Goal: Transaction & Acquisition: Purchase product/service

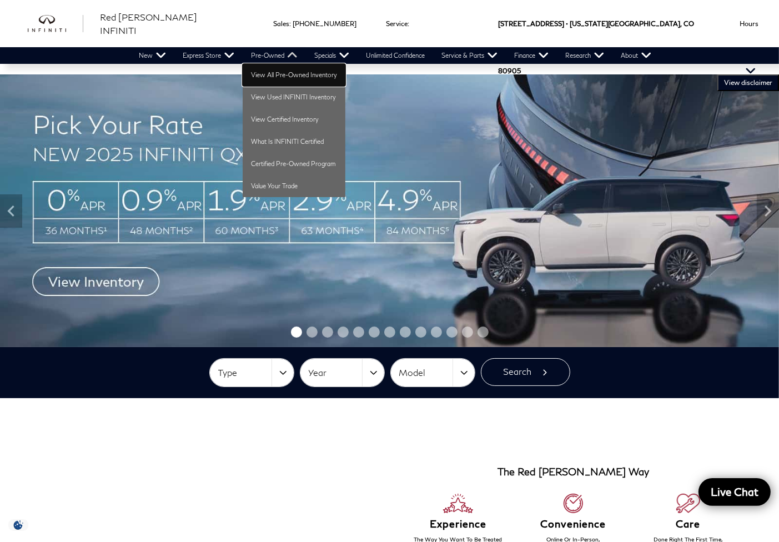
click at [258, 75] on link "View All Pre-Owned Inventory" at bounding box center [294, 75] width 103 height 22
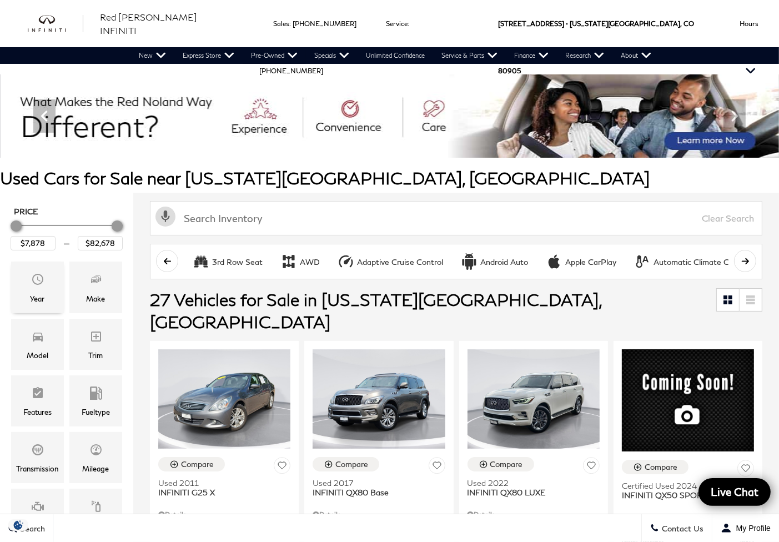
click at [43, 286] on span "Year" at bounding box center [37, 281] width 13 height 22
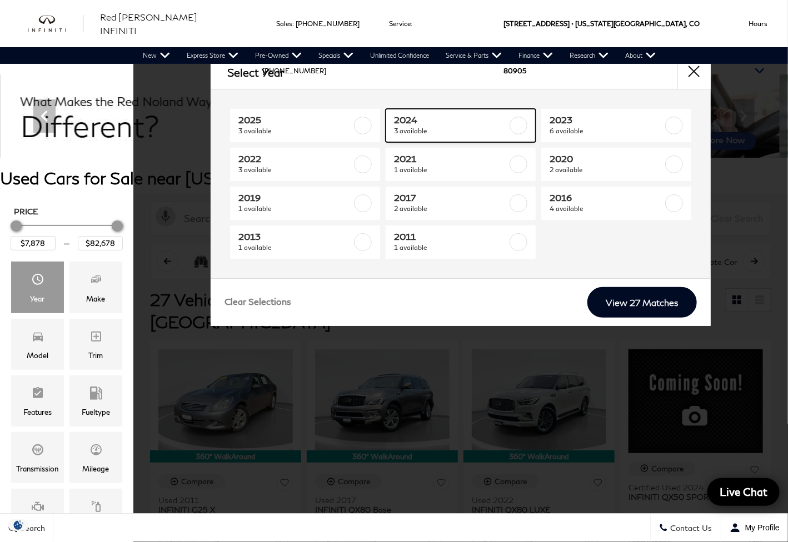
click at [445, 123] on span "2024" at bounding box center [450, 119] width 113 height 11
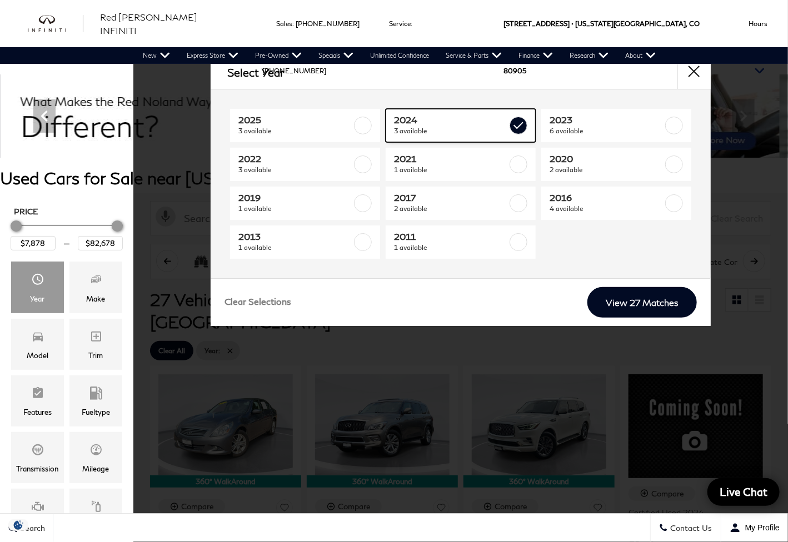
type input "$22,178"
type input "$43,578"
checkbox input "true"
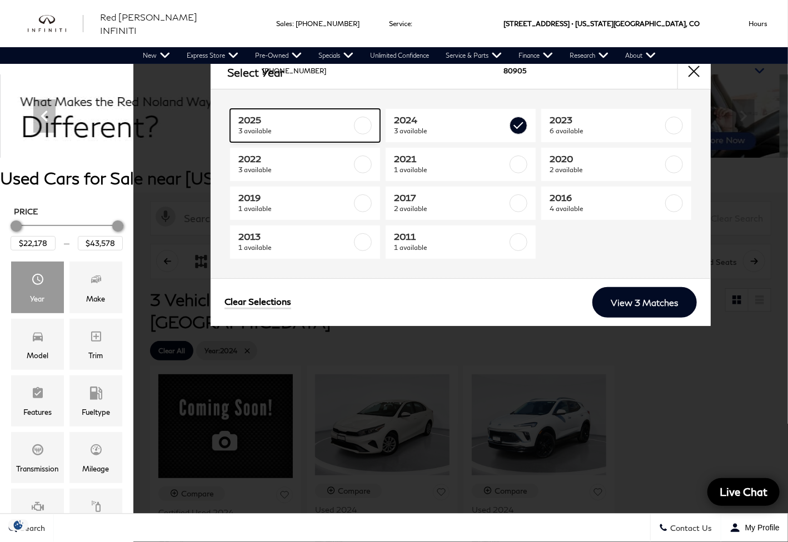
click at [303, 131] on span "3 available" at bounding box center [294, 131] width 113 height 11
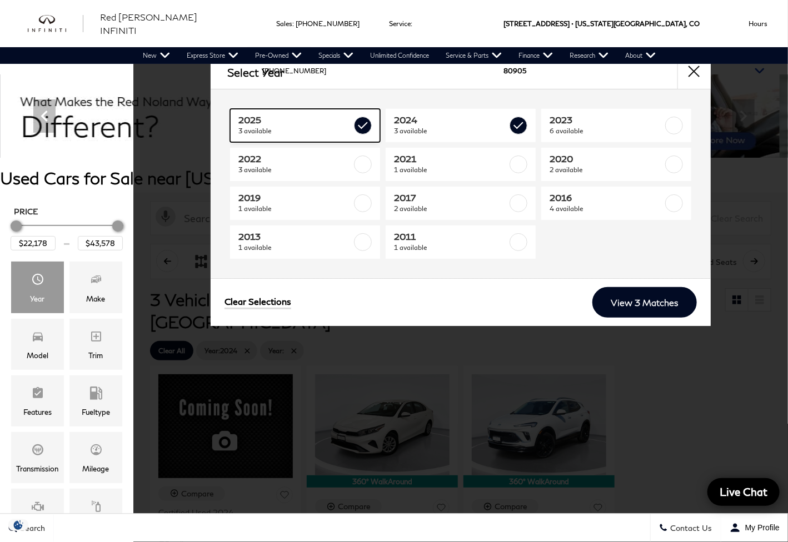
type input "$82,678"
checkbox input "true"
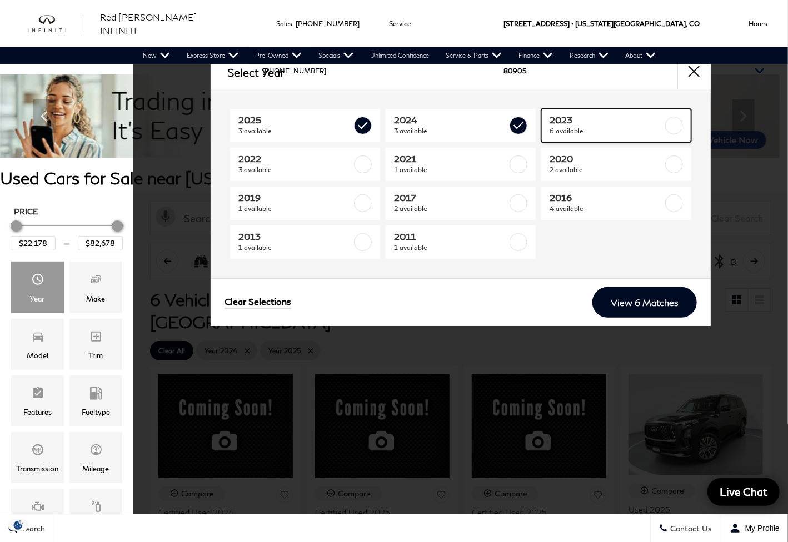
click at [584, 122] on span "2023" at bounding box center [605, 119] width 113 height 11
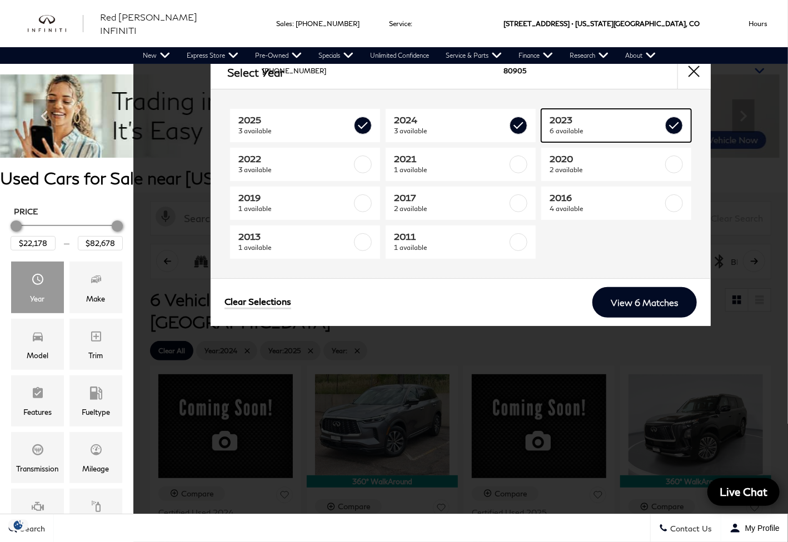
checkbox input "true"
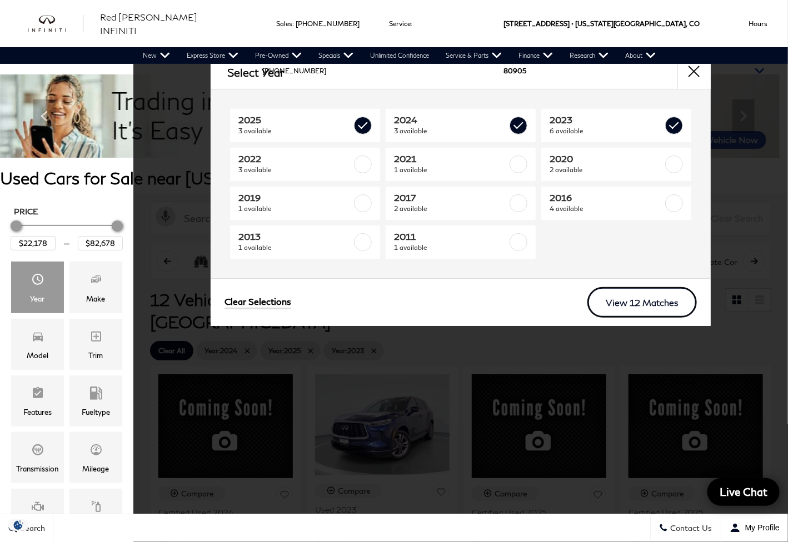
click at [647, 301] on link "View 12 Matches" at bounding box center [641, 302] width 109 height 31
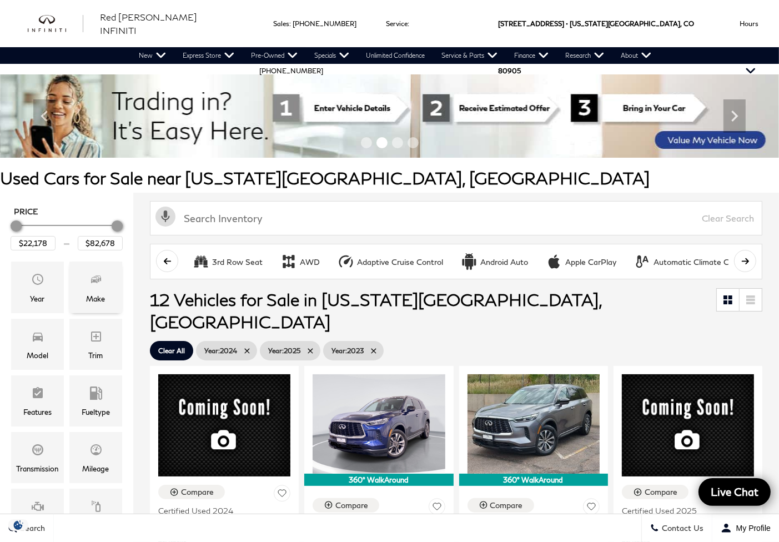
click at [90, 283] on icon "Make" at bounding box center [95, 279] width 13 height 13
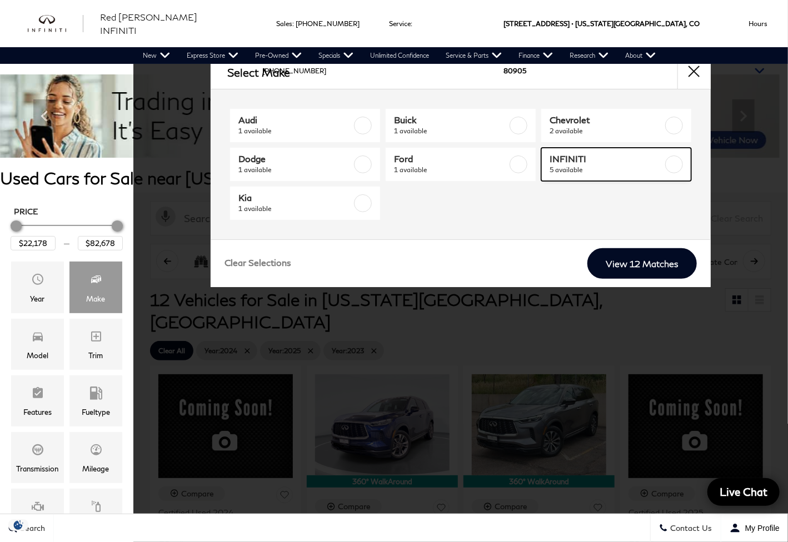
click at [613, 159] on span "INFINITI" at bounding box center [605, 158] width 113 height 11
type input "$43,578"
checkbox input "true"
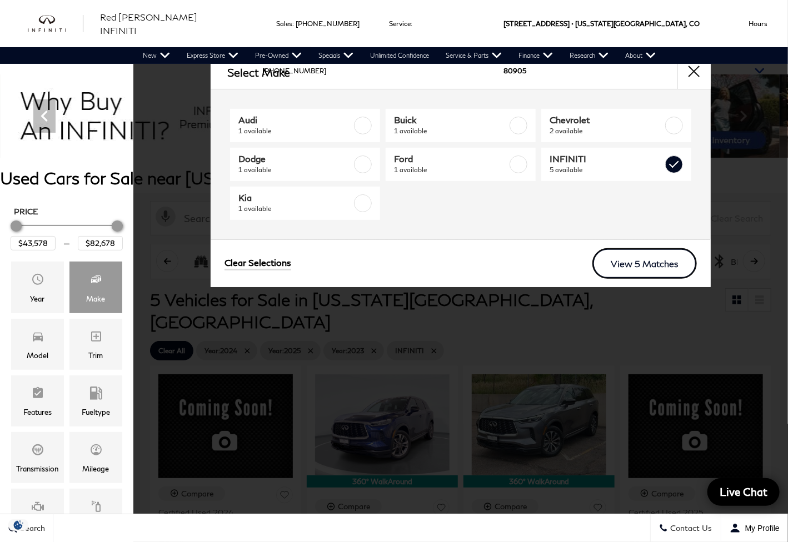
click at [645, 263] on link "View 5 Matches" at bounding box center [644, 263] width 104 height 31
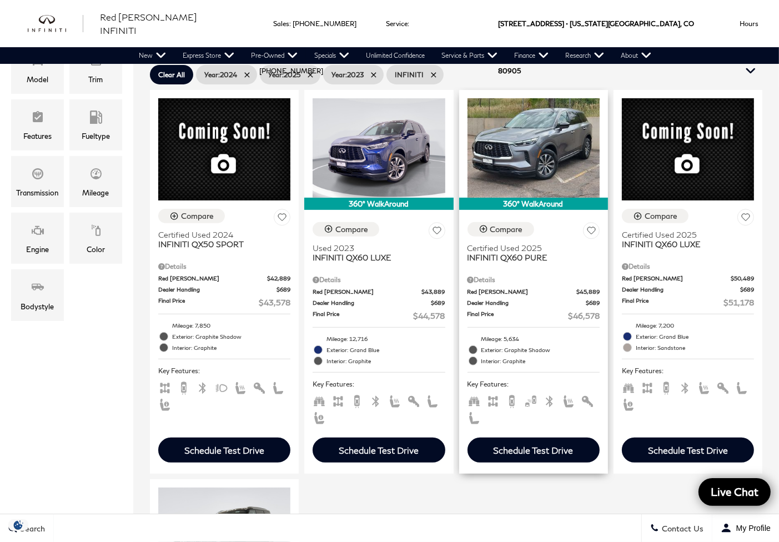
scroll to position [185, 0]
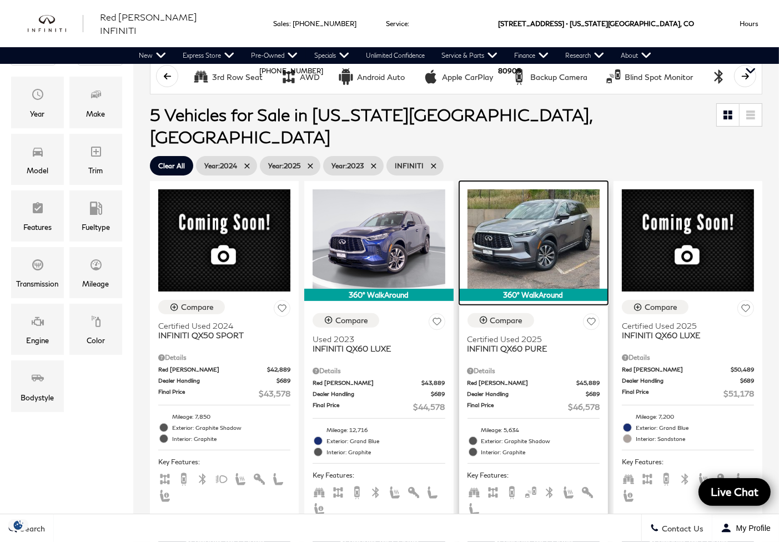
click at [542, 228] on img at bounding box center [534, 238] width 132 height 99
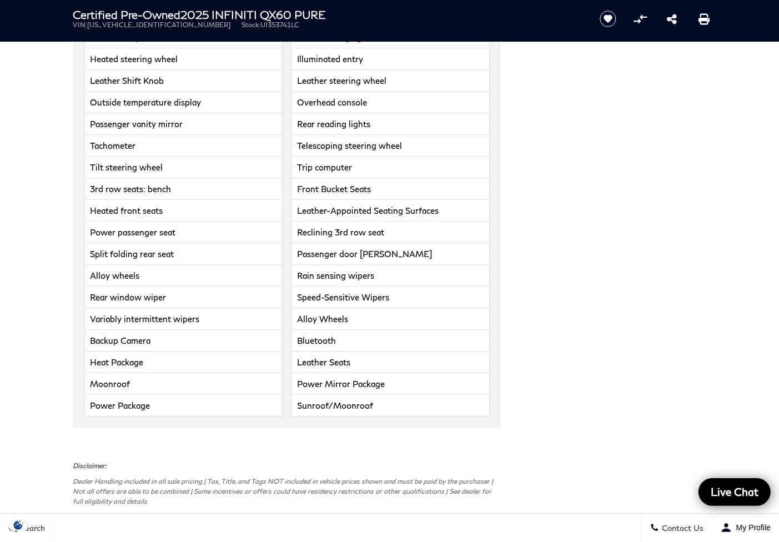
scroll to position [3240, 0]
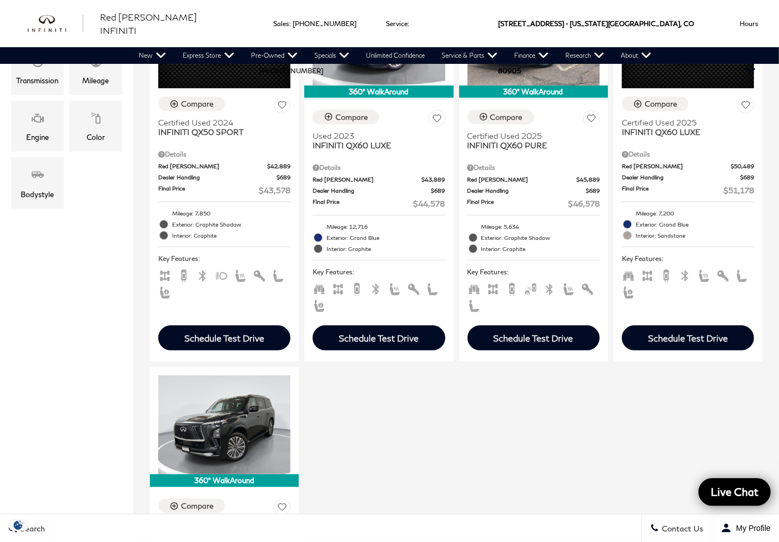
scroll to position [186, 0]
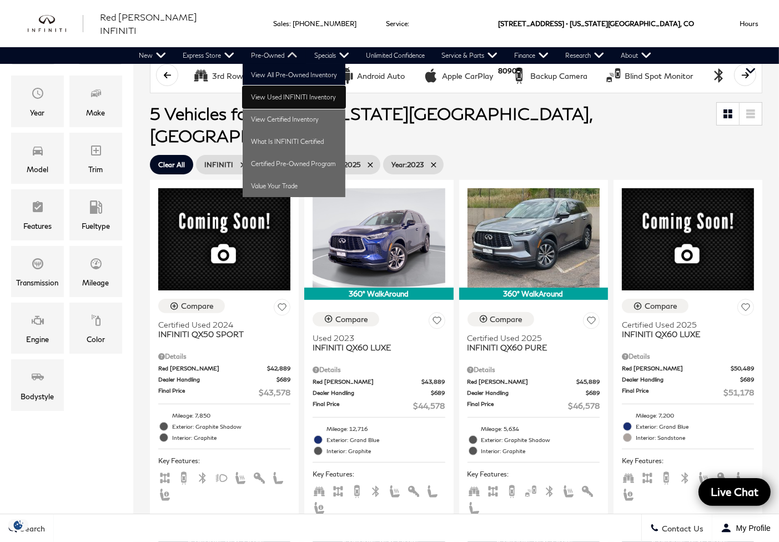
click at [263, 95] on link "View Used INFINITI Inventory" at bounding box center [294, 97] width 103 height 22
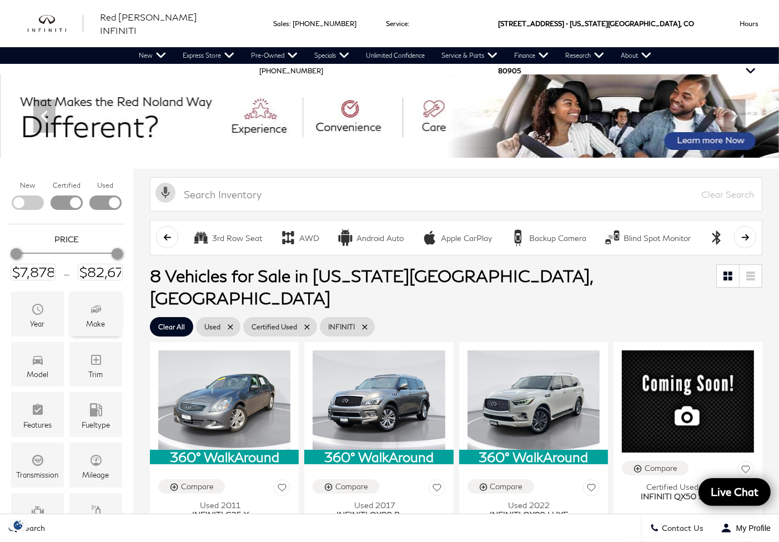
click at [88, 313] on div "Make" at bounding box center [95, 314] width 53 height 45
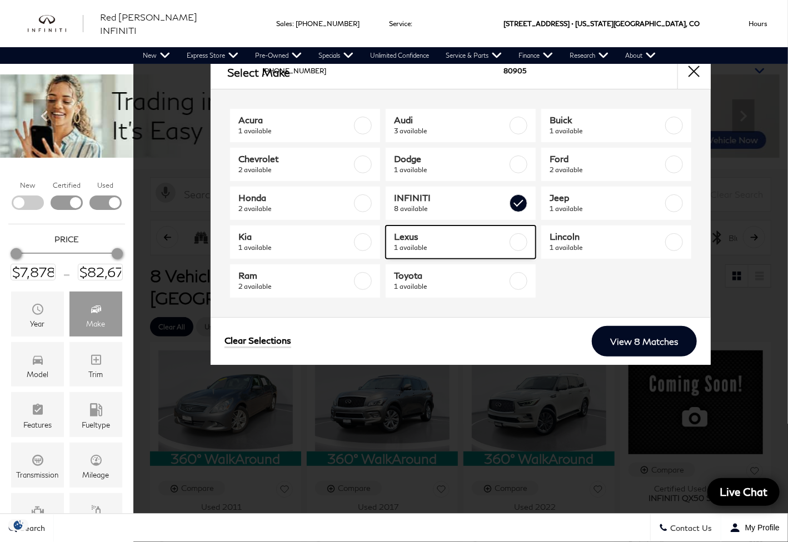
click at [454, 241] on span "Lexus" at bounding box center [450, 236] width 113 height 11
checkbox input "true"
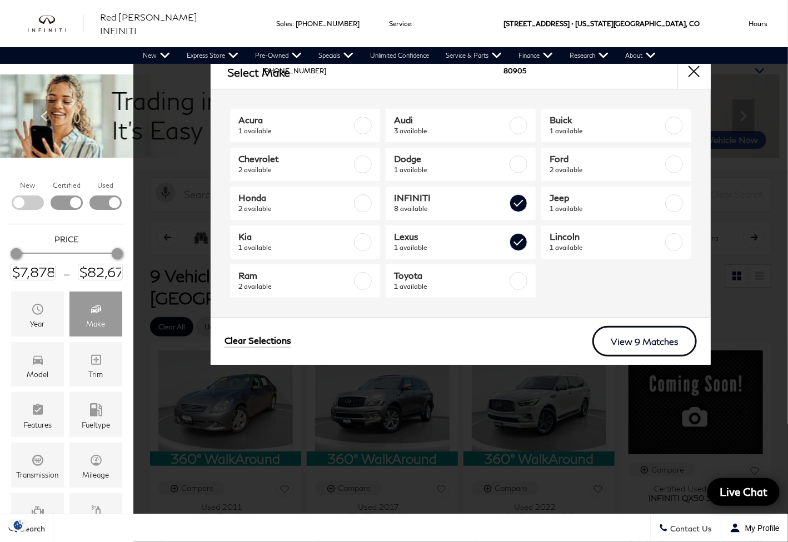
click at [653, 337] on link "View 9 Matches" at bounding box center [644, 341] width 104 height 31
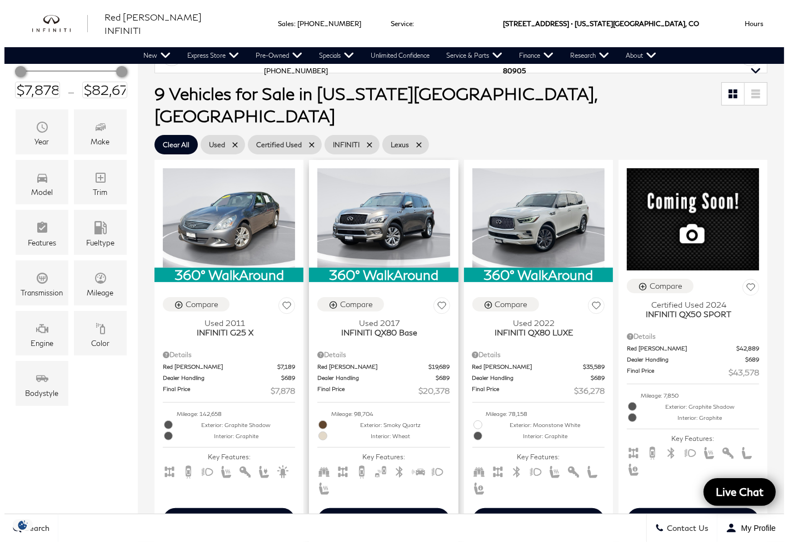
scroll to position [185, 0]
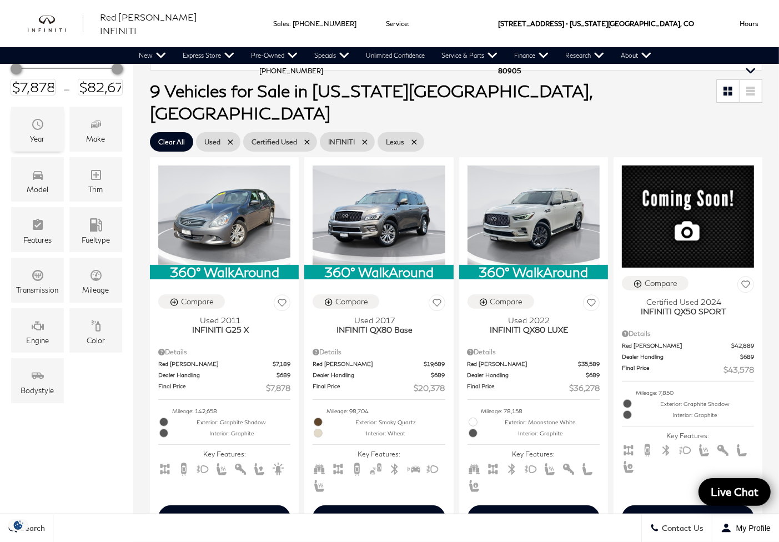
click at [43, 131] on span "Year" at bounding box center [37, 125] width 13 height 20
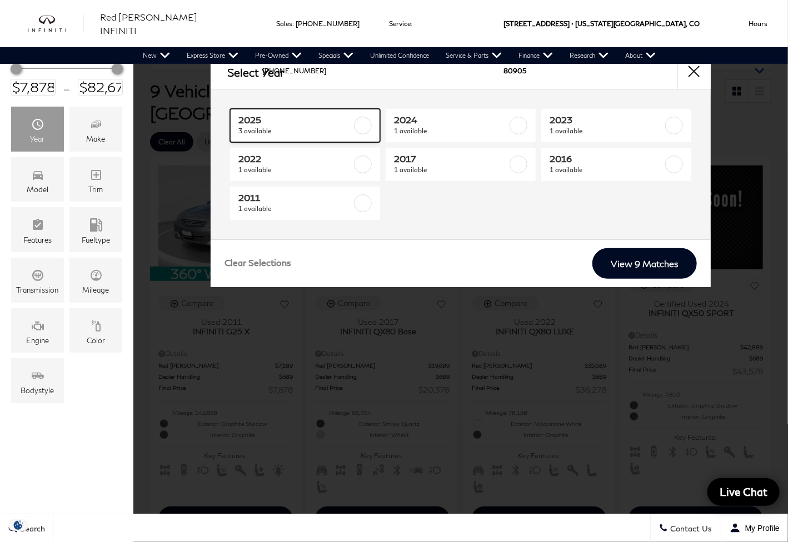
click at [299, 123] on span "2025" at bounding box center [294, 119] width 113 height 11
type input "$46,578"
checkbox input "true"
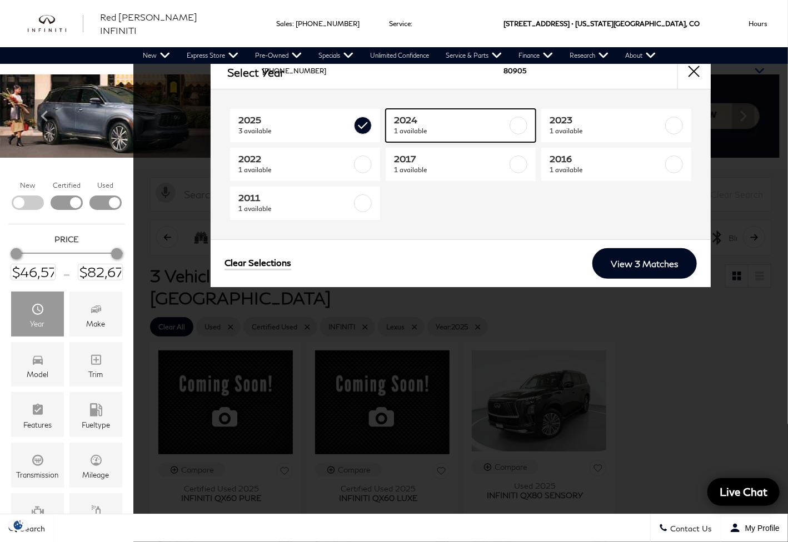
click at [447, 127] on span "1 available" at bounding box center [450, 131] width 113 height 11
type input "$43,578"
checkbox input "true"
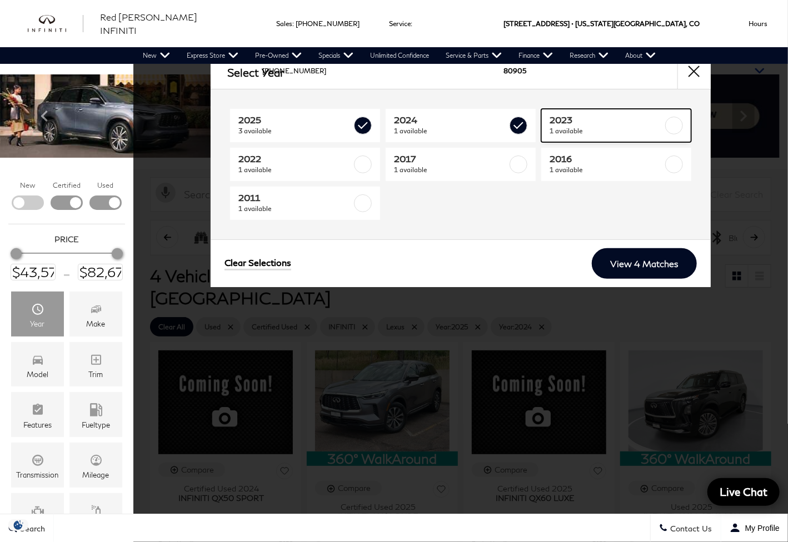
click at [599, 129] on span "1 available" at bounding box center [605, 131] width 113 height 11
checkbox input "true"
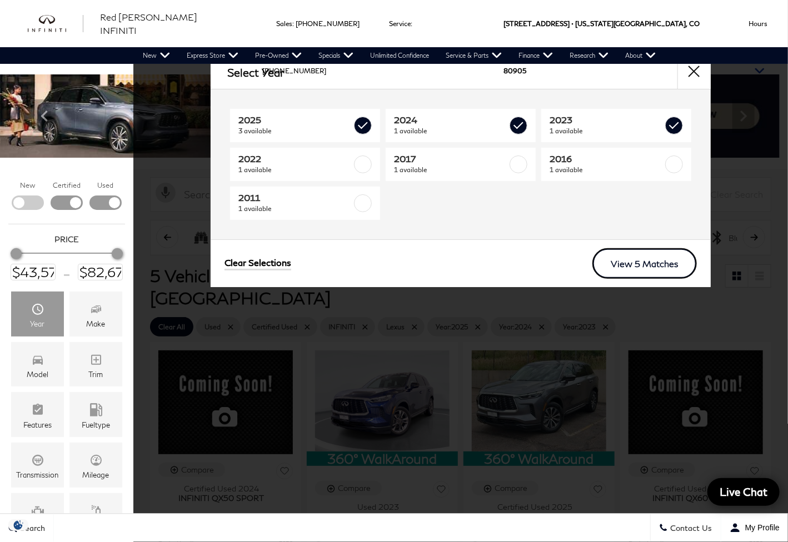
click at [642, 261] on link "View 5 Matches" at bounding box center [644, 263] width 104 height 31
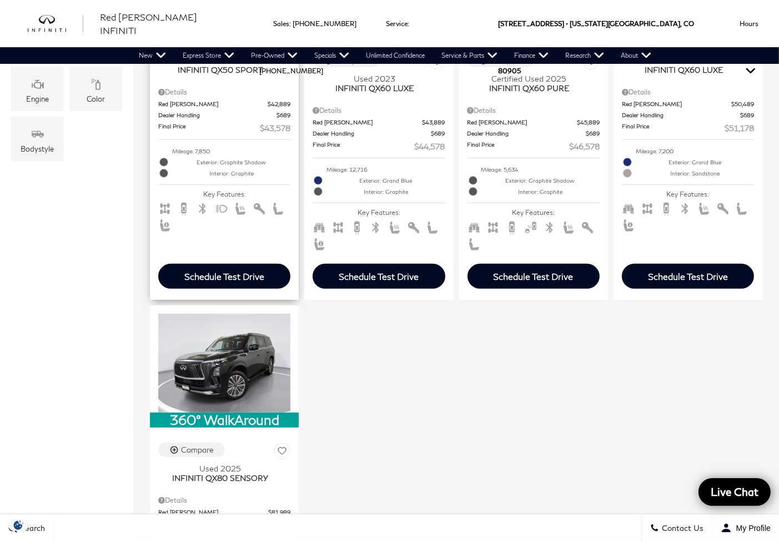
scroll to position [278, 0]
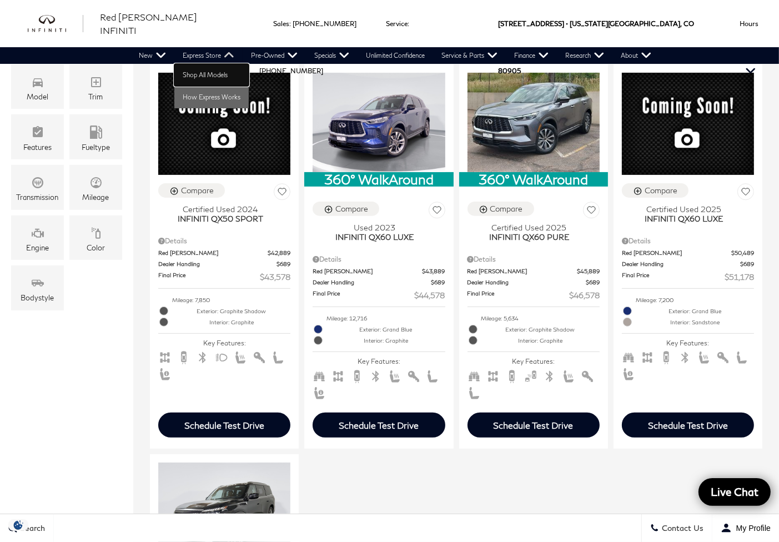
click at [207, 77] on link "Shop All Models" at bounding box center [211, 75] width 74 height 22
